Goal: Task Accomplishment & Management: Manage account settings

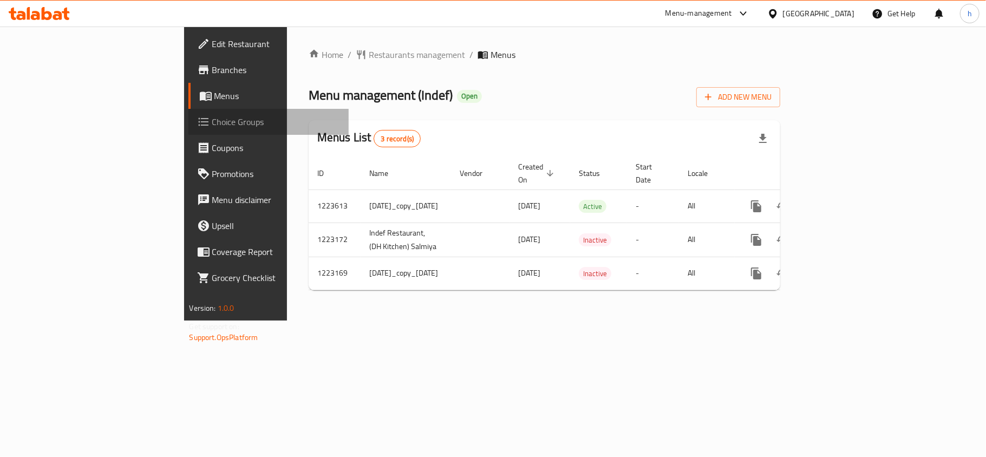
click at [212, 126] on span "Choice Groups" at bounding box center [276, 121] width 128 height 13
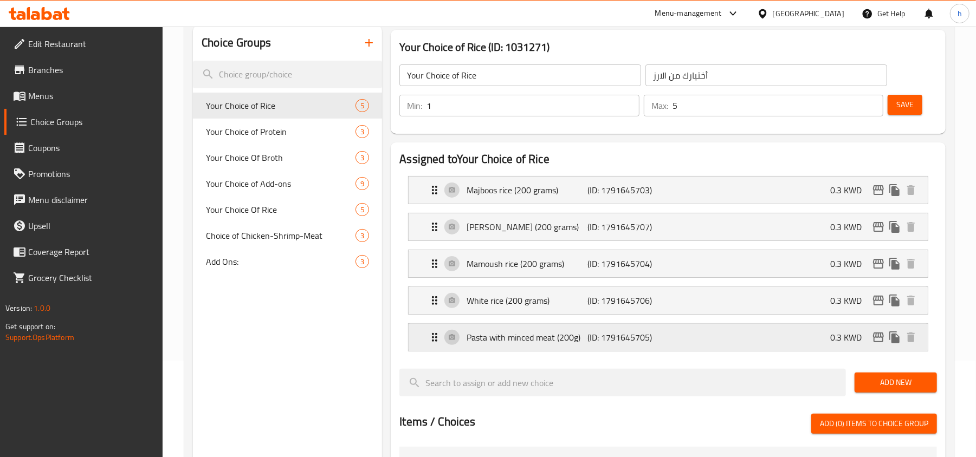
scroll to position [72, 0]
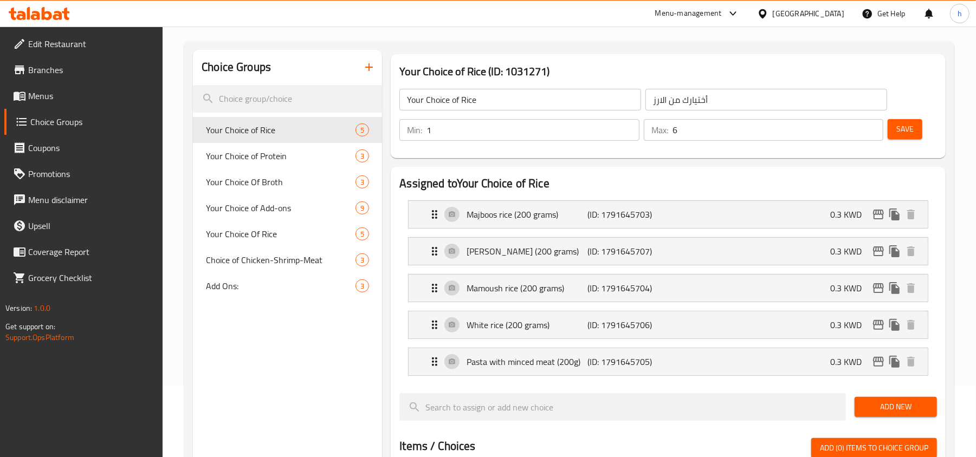
click at [873, 126] on input "6" at bounding box center [777, 130] width 211 height 22
click at [873, 126] on input "8" at bounding box center [777, 130] width 211 height 22
click at [873, 137] on input "7" at bounding box center [777, 130] width 211 height 22
click at [873, 137] on input "6" at bounding box center [777, 130] width 211 height 22
click at [873, 137] on input "5" at bounding box center [777, 130] width 211 height 22
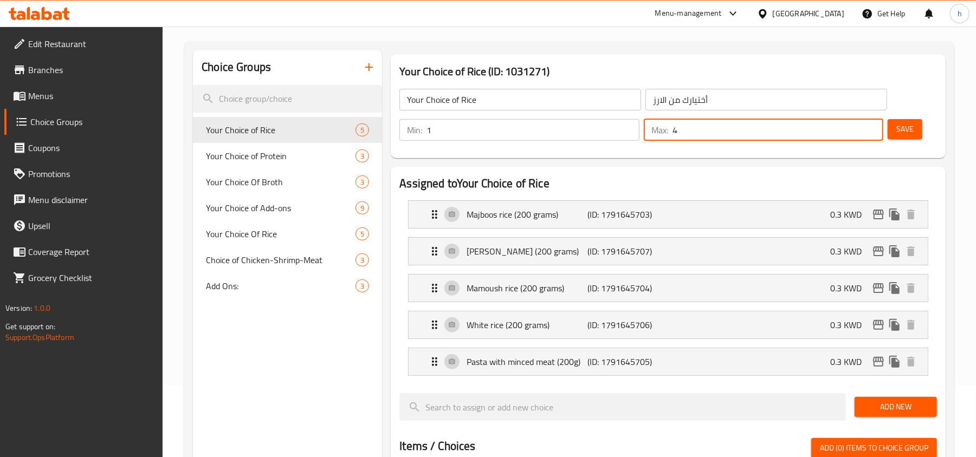
click at [873, 137] on input "4" at bounding box center [777, 130] width 211 height 22
click at [873, 137] on input "3" at bounding box center [777, 130] width 211 height 22
click at [873, 137] on input "2" at bounding box center [777, 130] width 211 height 22
click at [873, 137] on input "1" at bounding box center [777, 130] width 211 height 22
click at [873, 137] on input "0" at bounding box center [777, 130] width 211 height 22
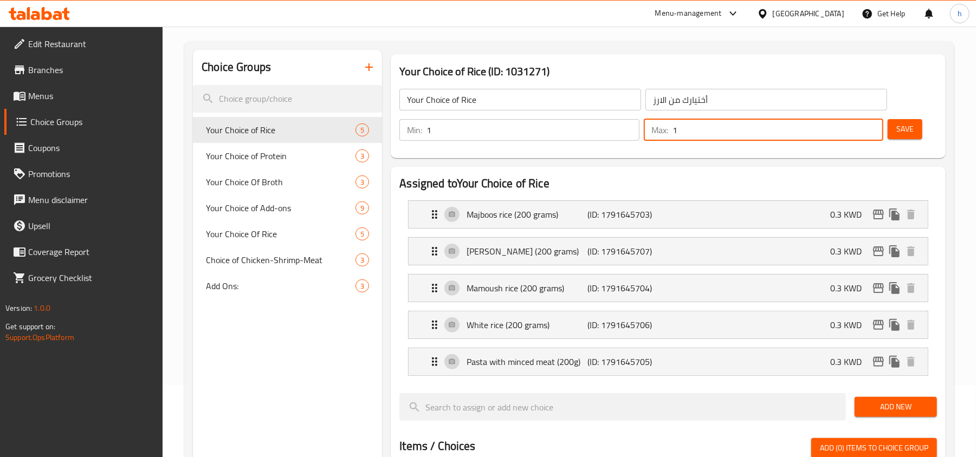
type input "1"
click at [871, 126] on input "1" at bounding box center [777, 130] width 211 height 22
click at [902, 132] on span "Save" at bounding box center [904, 129] width 17 height 14
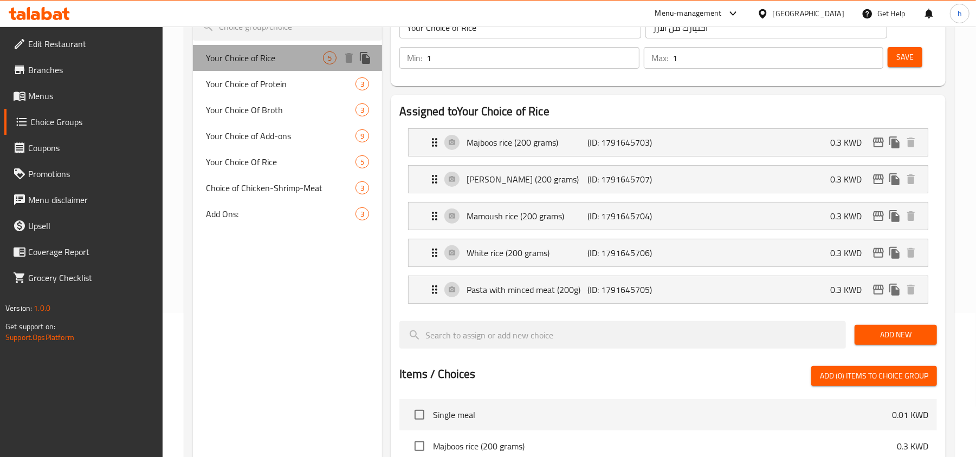
click at [263, 55] on span "Your Choice of Rice" at bounding box center [264, 57] width 117 height 13
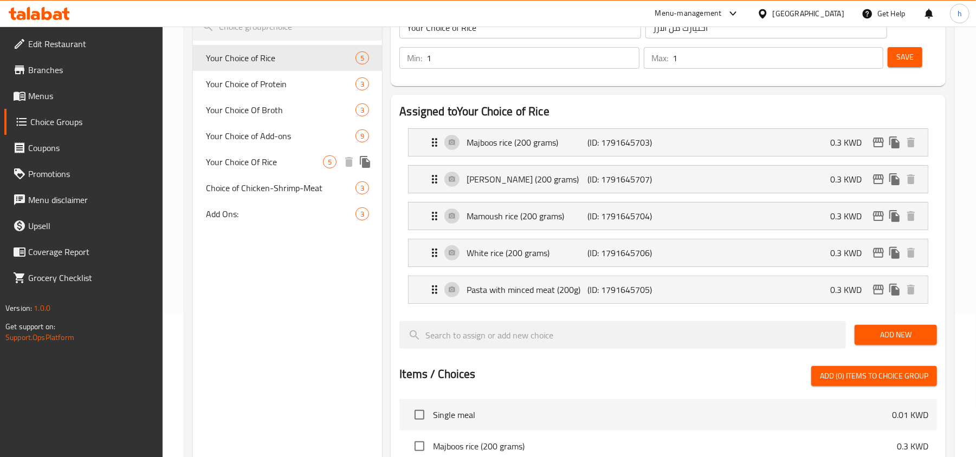
click at [277, 165] on span "Your Choice Of Rice" at bounding box center [264, 161] width 117 height 13
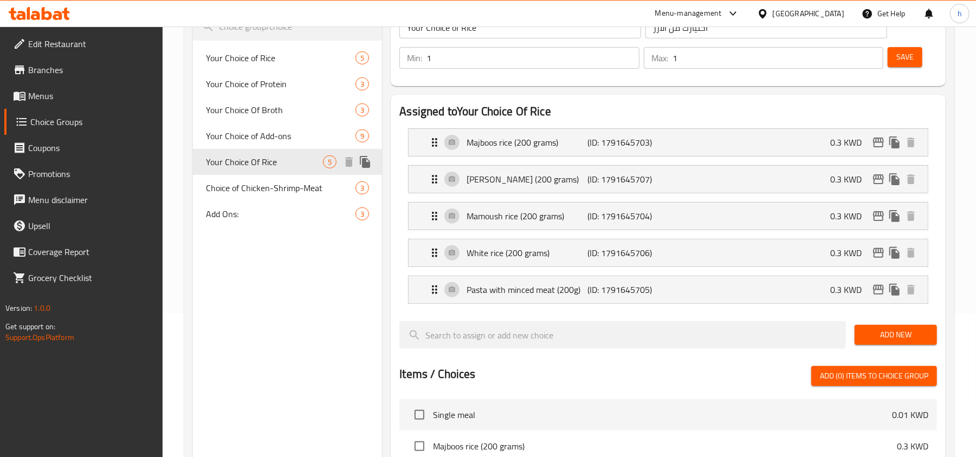
type input "Your Choice Of Rice"
type input "اختيارك من ارز"
type input "5"
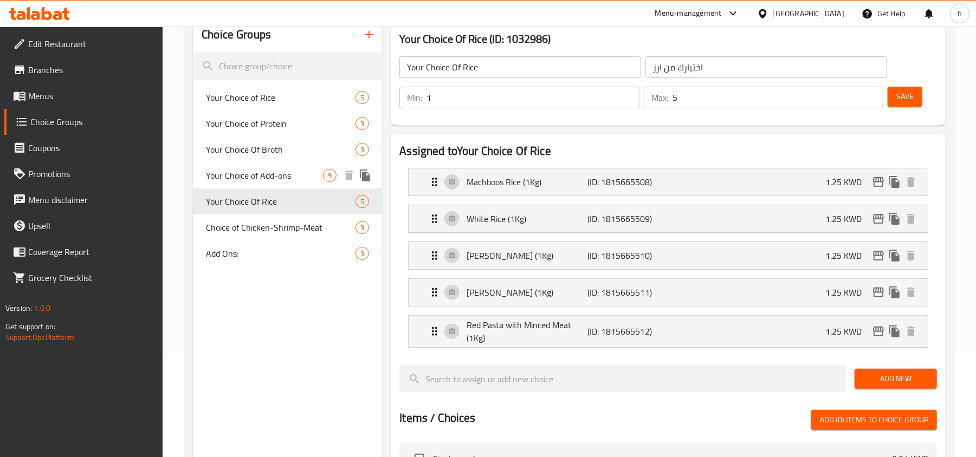
scroll to position [72, 0]
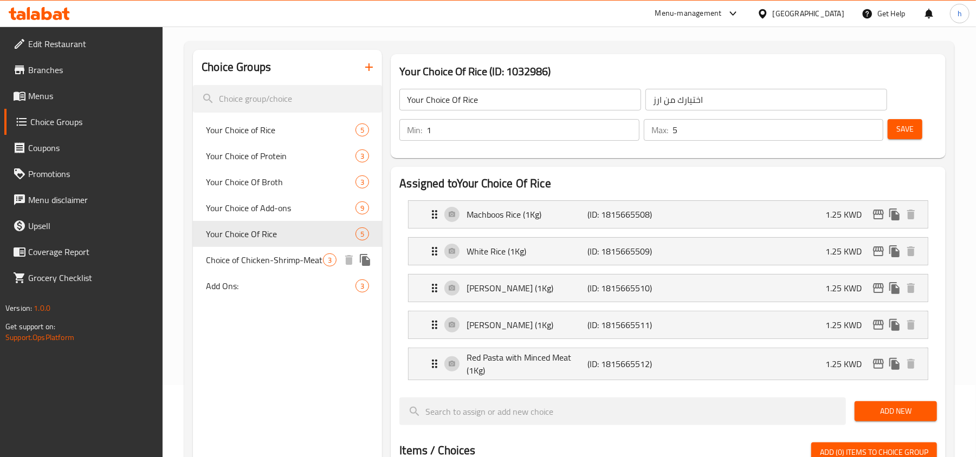
click at [268, 261] on span "Choice of Chicken-Shrimp-Meat" at bounding box center [264, 260] width 117 height 13
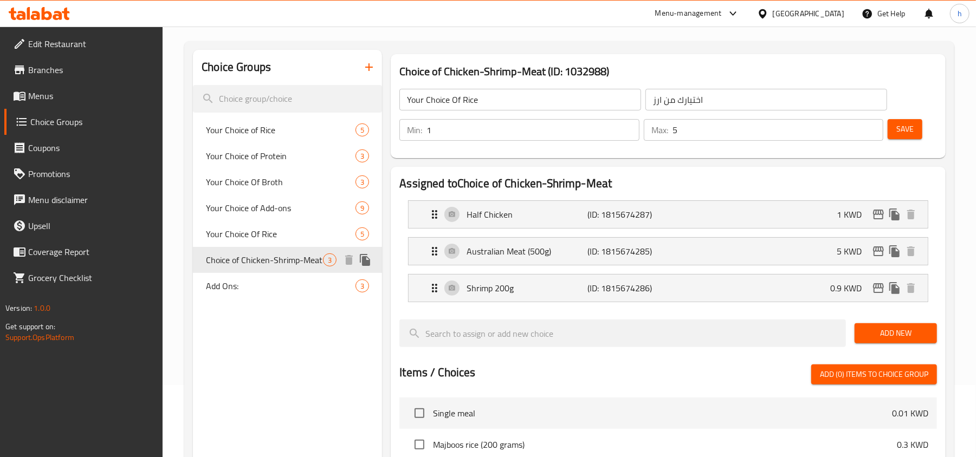
type input "Choice of Chicken-Shrimp-Meat"
type input "اختر من الدجاج ، الروبيان ، اللحم"
type input "3"
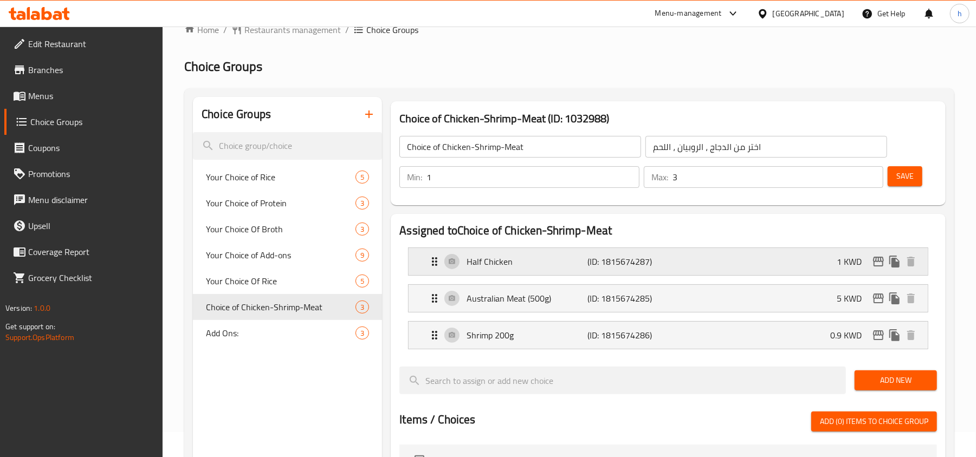
scroll to position [0, 0]
